Goal: Task Accomplishment & Management: Use online tool/utility

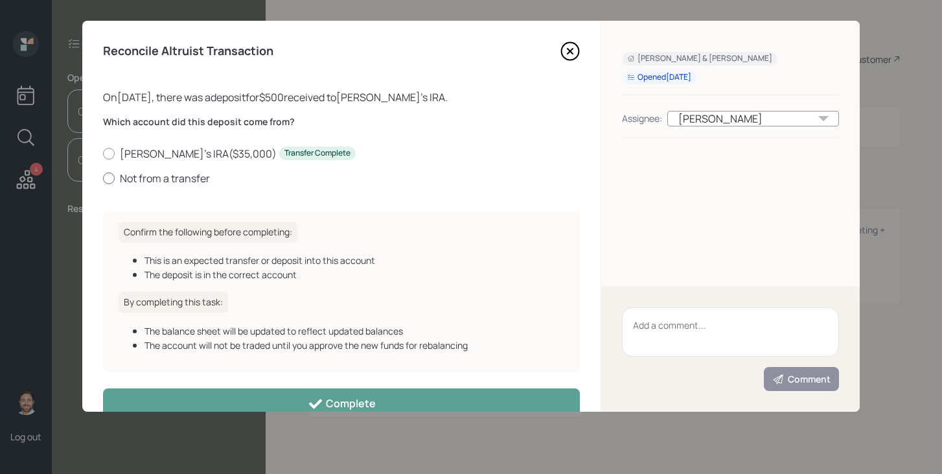
click at [140, 176] on label "Not from a transfer" at bounding box center [341, 178] width 477 height 14
click at [103, 178] on input "Not from a transfer" at bounding box center [102, 178] width 1 height 1
radio input "true"
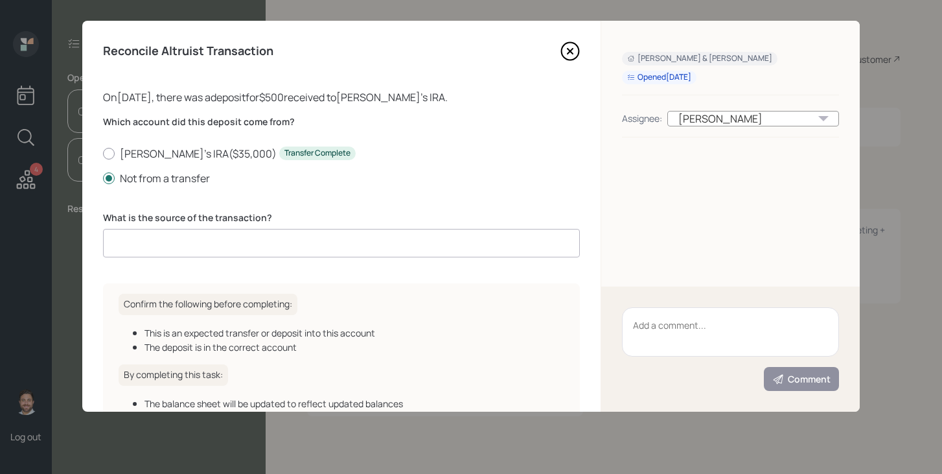
click at [154, 238] on input at bounding box center [341, 243] width 477 height 29
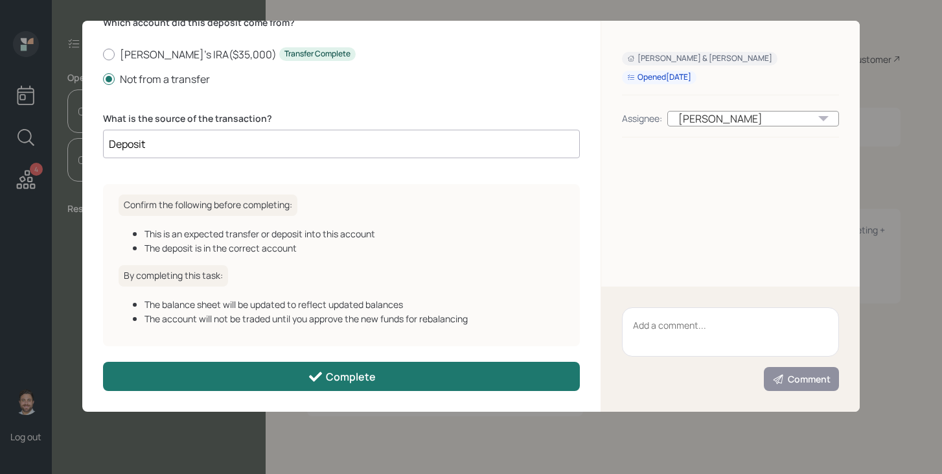
type input "Deposit"
click at [281, 368] on button "Complete" at bounding box center [341, 376] width 477 height 29
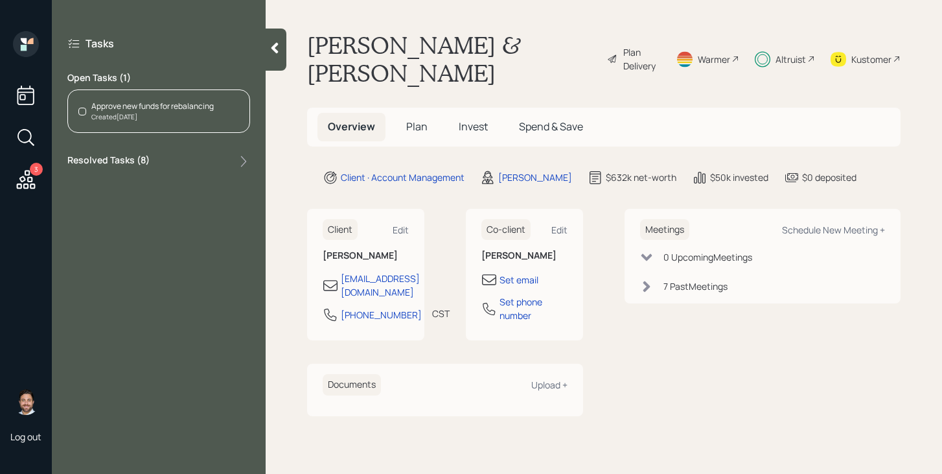
click at [146, 126] on div "Approve new funds for rebalancing Created Today" at bounding box center [158, 110] width 183 height 43
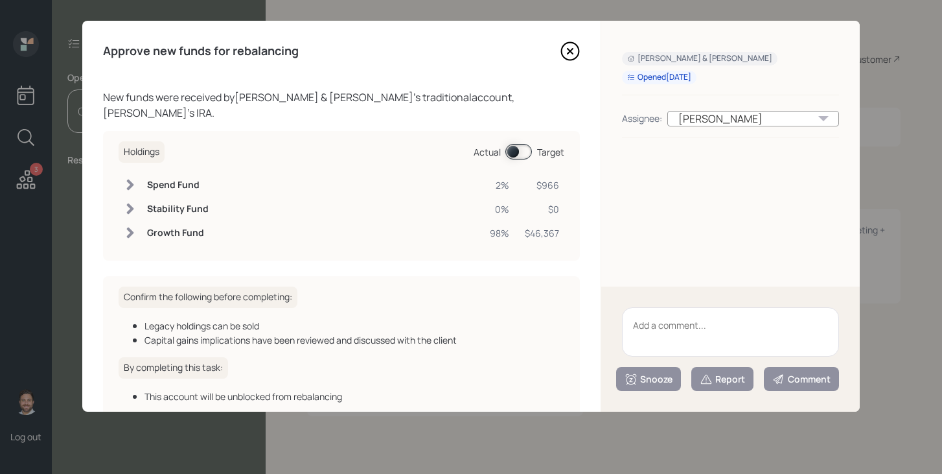
scroll to position [62, 0]
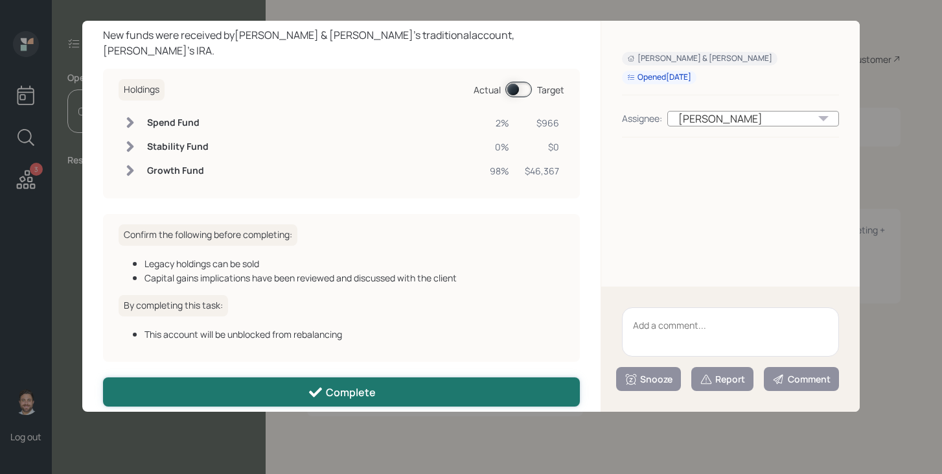
click at [395, 380] on button "Complete" at bounding box center [341, 391] width 477 height 29
